Goal: Transaction & Acquisition: Purchase product/service

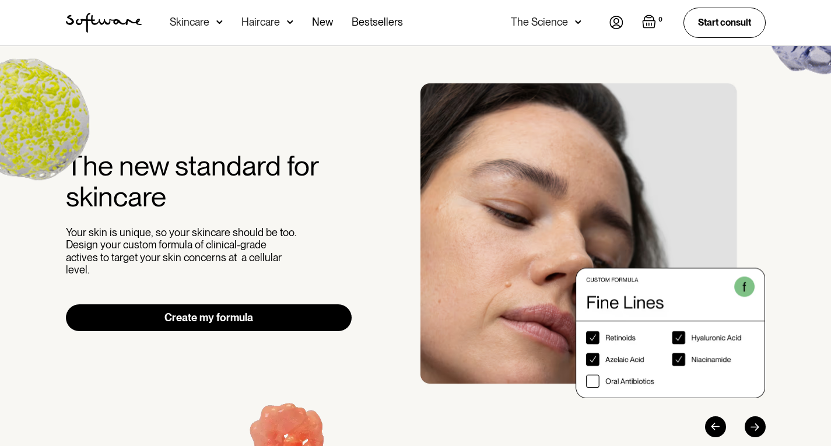
click at [201, 26] on div "Skincare" at bounding box center [190, 22] width 40 height 12
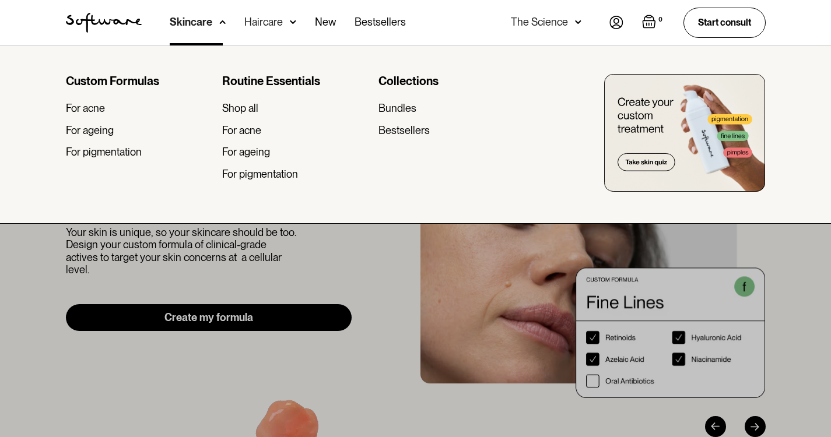
click at [236, 22] on div "Acne Ageing Pigmentation Everyday care Hair Loss Learn Skincare Custom Formulas…" at bounding box center [288, 22] width 236 height 45
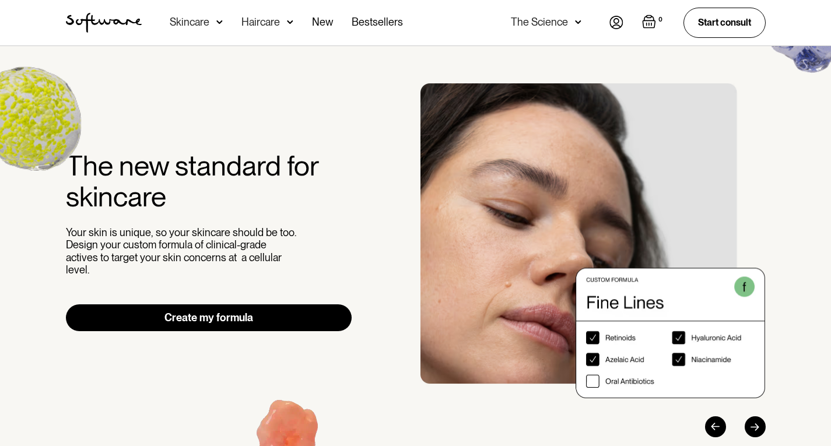
click at [243, 22] on div "Haircare" at bounding box center [260, 22] width 38 height 12
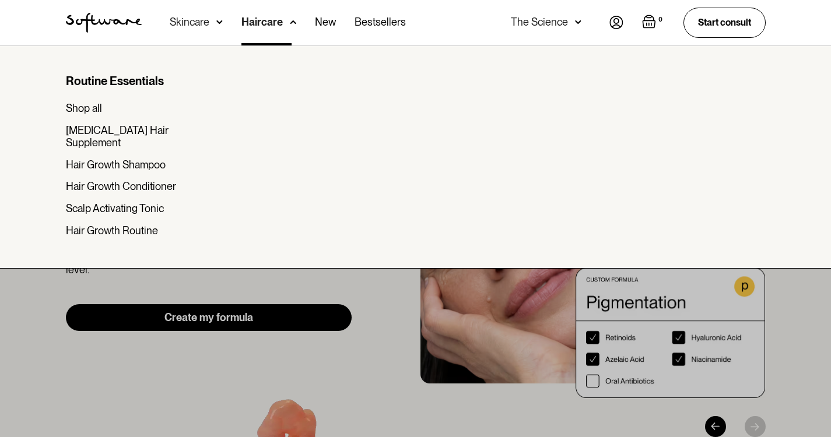
click at [99, 110] on div "Shop all" at bounding box center [84, 108] width 36 height 13
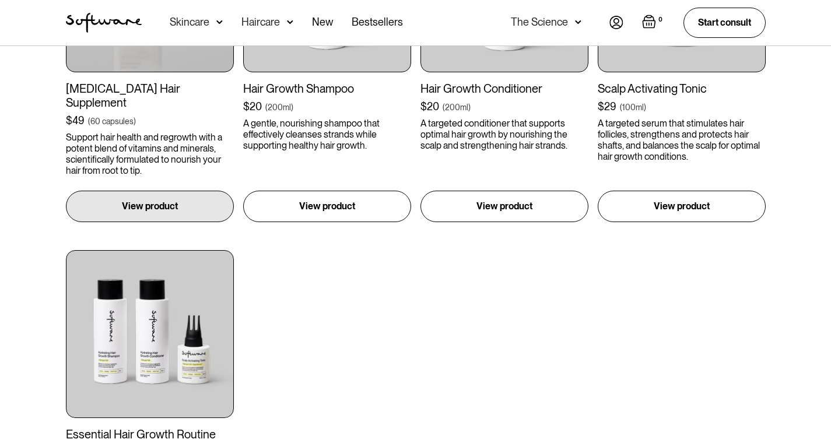
scroll to position [583, 0]
